Goal: Task Accomplishment & Management: Use online tool/utility

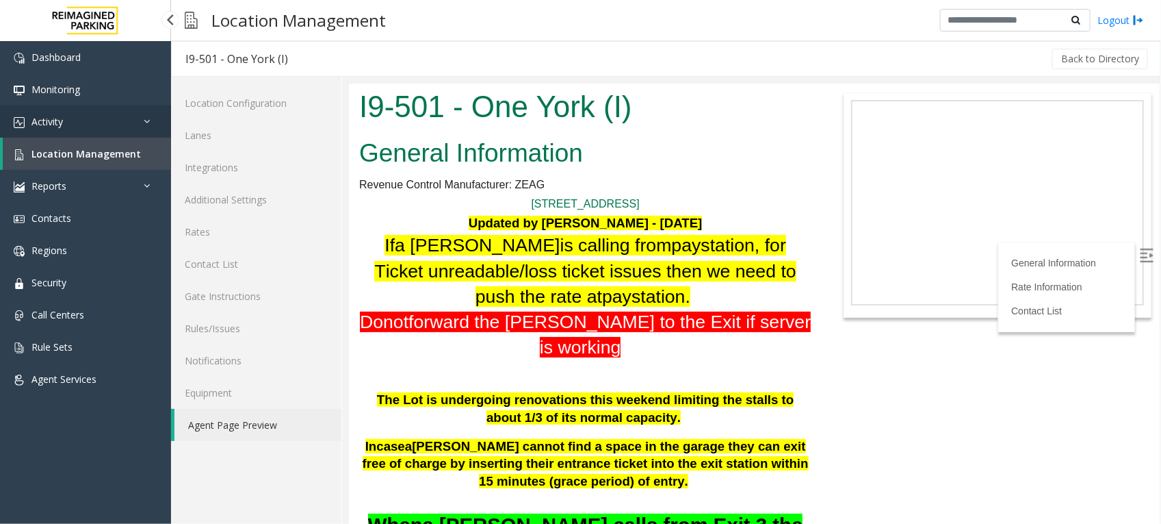
click at [77, 117] on link "Activity" at bounding box center [85, 121] width 171 height 32
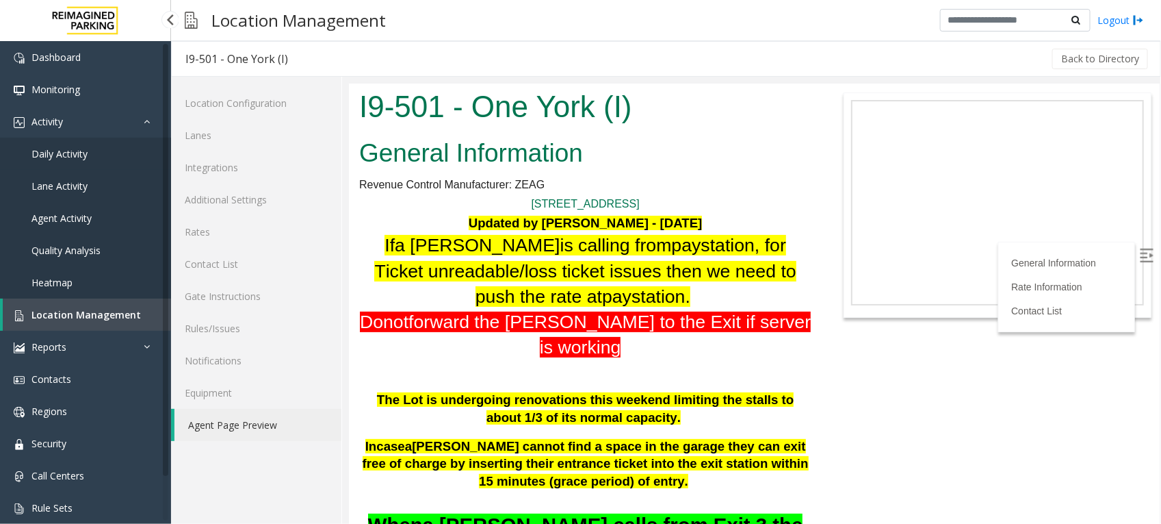
click at [68, 154] on span "Daily Activity" at bounding box center [59, 153] width 56 height 13
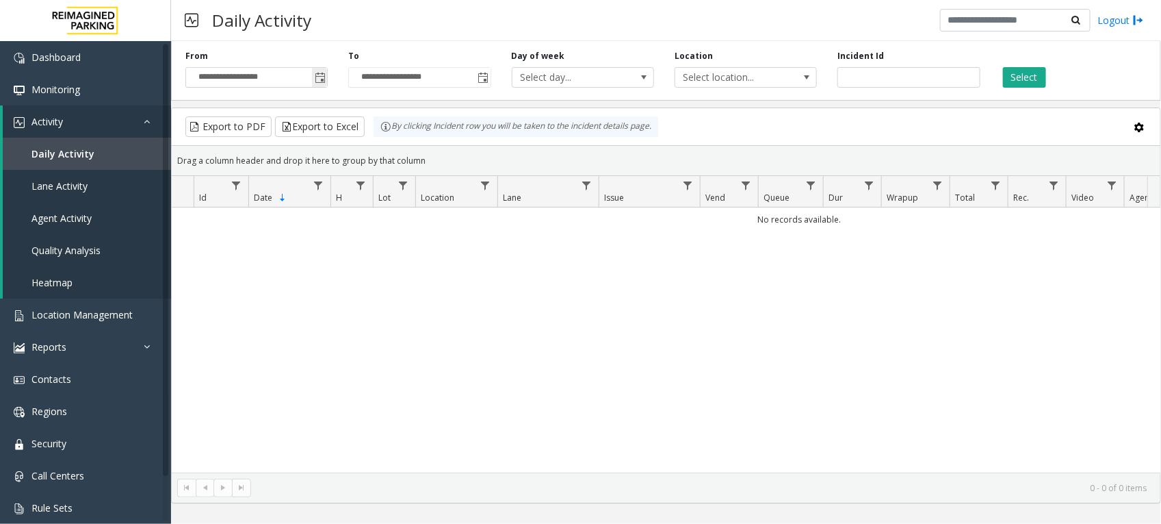
click at [323, 77] on span "Toggle popup" at bounding box center [320, 78] width 11 height 11
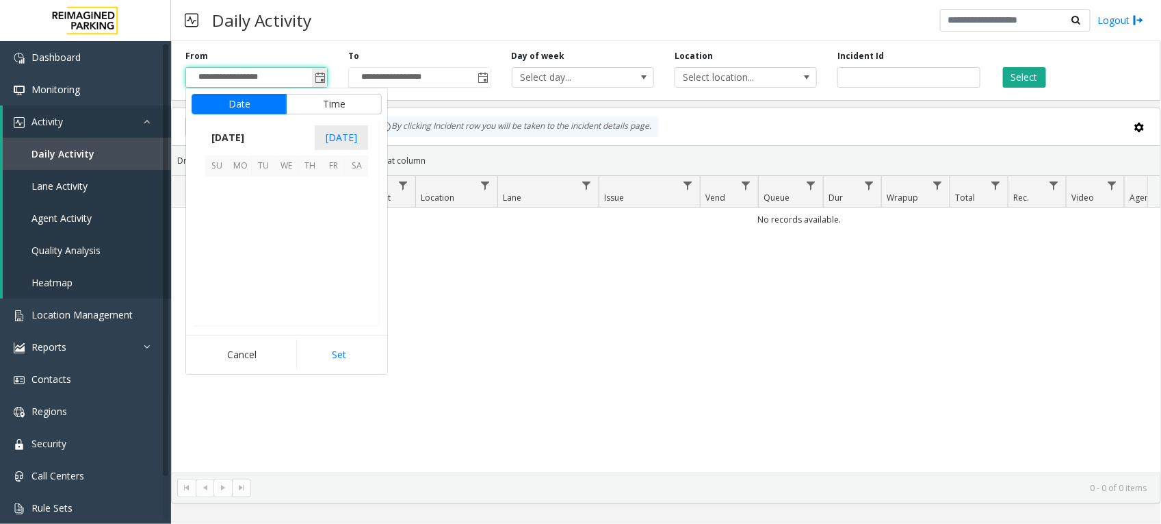
scroll to position [245370, 0]
click at [251, 137] on span "[DATE]" at bounding box center [227, 137] width 45 height 21
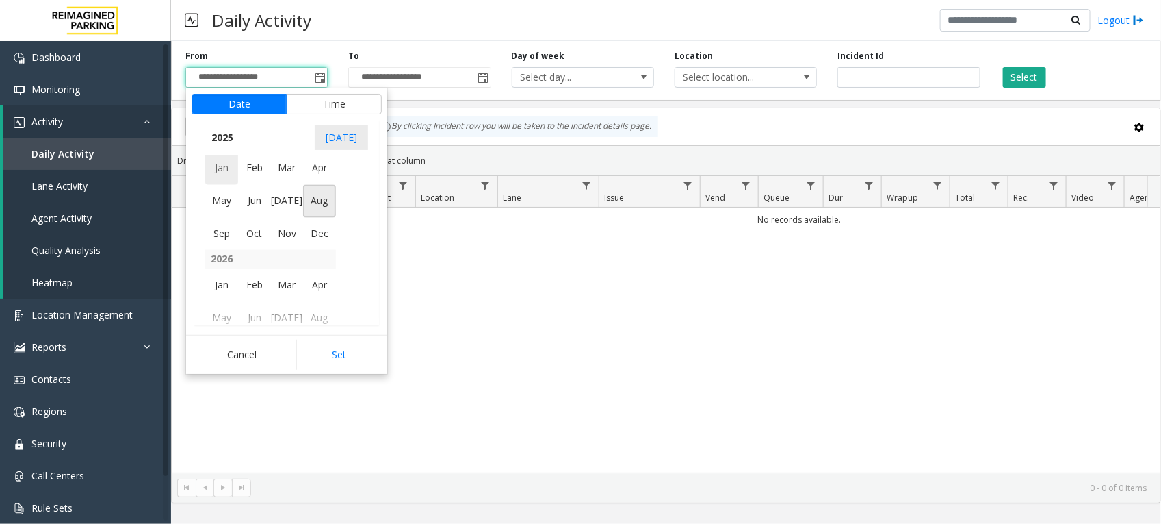
click at [223, 166] on span "Jan" at bounding box center [221, 168] width 33 height 33
click at [282, 183] on span "1" at bounding box center [286, 188] width 23 height 23
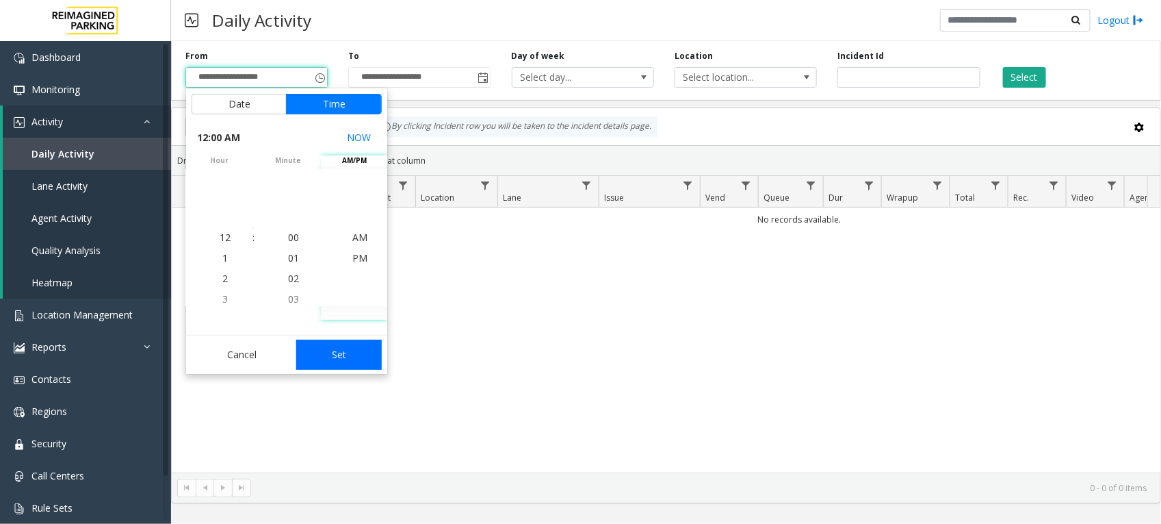
click at [326, 352] on button "Set" at bounding box center [339, 354] width 86 height 30
type input "**********"
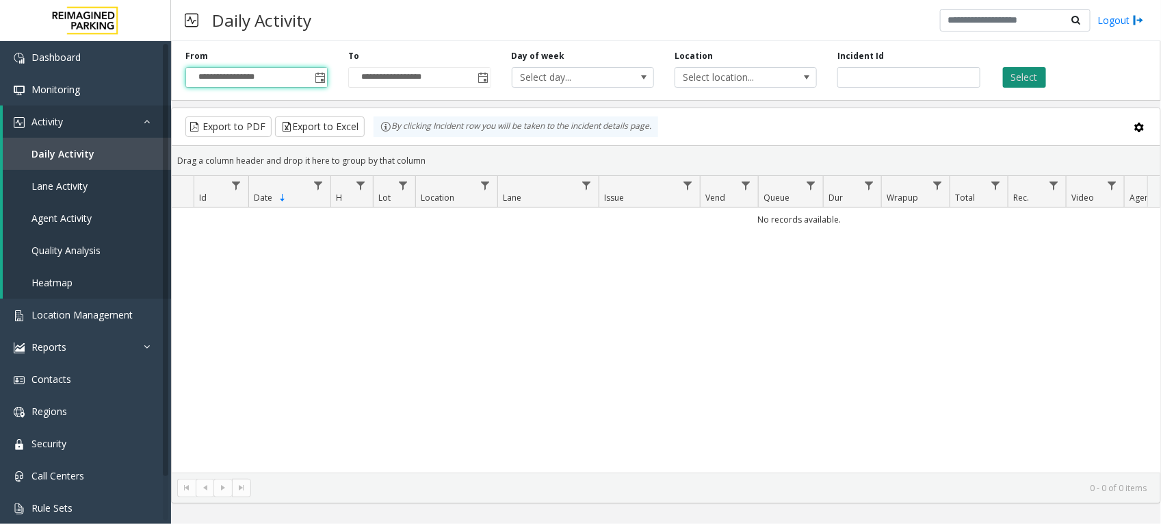
click at [1021, 69] on button "Select" at bounding box center [1024, 77] width 43 height 21
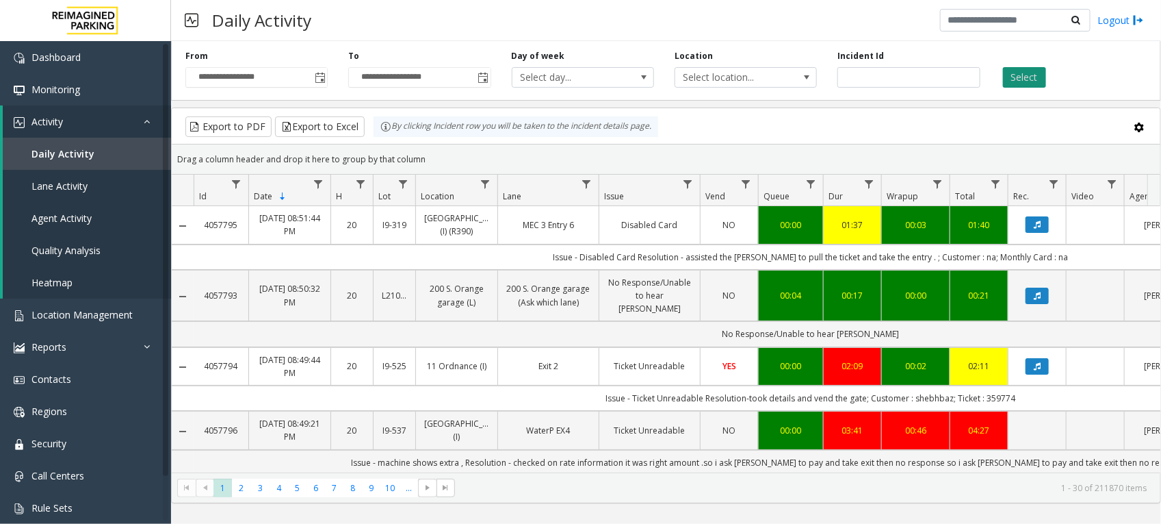
click at [1025, 73] on button "Select" at bounding box center [1024, 77] width 43 height 21
click at [332, 125] on button "Export to Excel" at bounding box center [320, 126] width 90 height 21
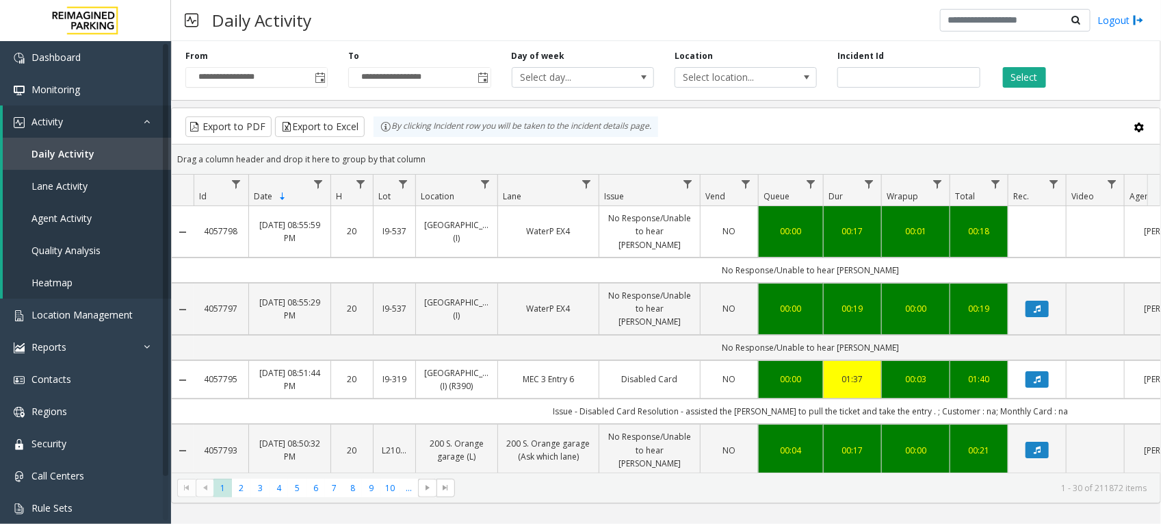
click at [675, 12] on div "Daily Activity Logout" at bounding box center [666, 20] width 990 height 41
click at [1028, 76] on button "Select" at bounding box center [1024, 77] width 43 height 21
click at [309, 125] on button "Export to Excel" at bounding box center [320, 126] width 90 height 21
